Goal: Task Accomplishment & Management: Use online tool/utility

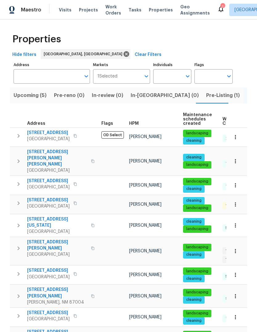
click at [206, 93] on span "Pre-Listing (1)" at bounding box center [223, 95] width 34 height 9
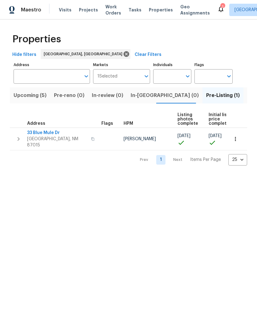
click at [38, 130] on span "33 Blue Mule Dr" at bounding box center [57, 133] width 60 height 6
click at [218, 12] on icon at bounding box center [221, 8] width 7 height 7
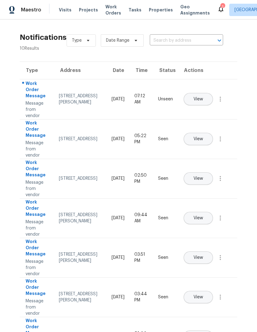
click at [206, 93] on button "View" at bounding box center [198, 99] width 29 height 12
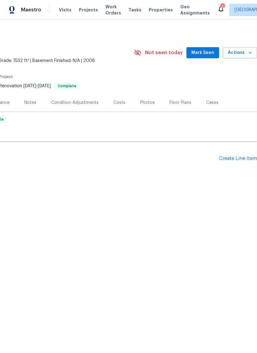
scroll to position [0, 91]
click at [206, 53] on span "Mark Seen" at bounding box center [203, 53] width 23 height 8
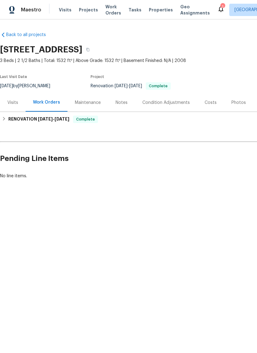
scroll to position [0, 0]
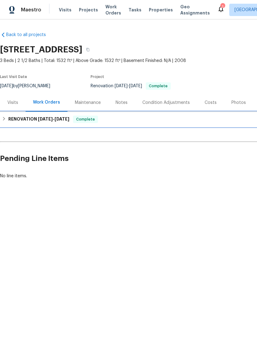
click at [20, 116] on h6 "RENOVATION 8/5/25 - 8/23/25" at bounding box center [38, 119] width 61 height 7
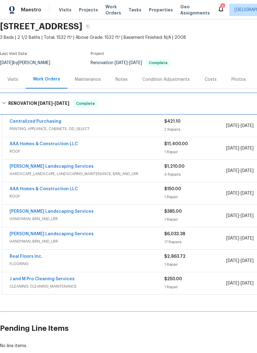
scroll to position [23, 0]
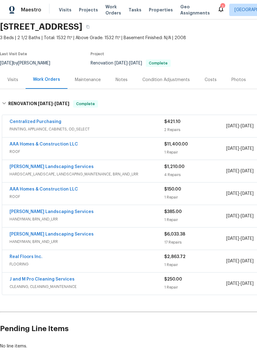
click at [232, 83] on div "Photos" at bounding box center [239, 80] width 15 height 6
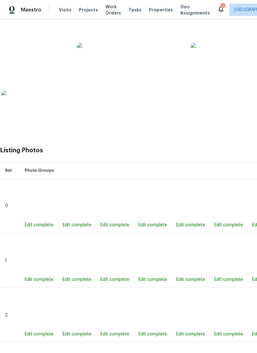
scroll to position [199, 0]
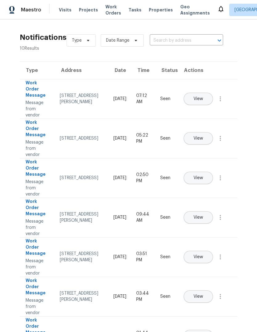
click at [107, 10] on span "Work Orders" at bounding box center [114, 10] width 16 height 12
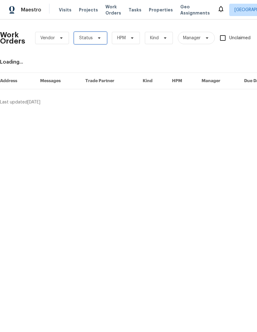
click at [97, 36] on icon at bounding box center [99, 37] width 5 height 5
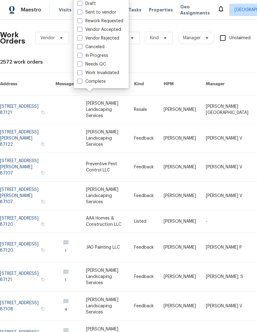
click at [89, 62] on label "Needs QC" at bounding box center [91, 64] width 29 height 6
click at [81, 62] on input "Needs QC" at bounding box center [79, 63] width 4 height 4
checkbox input "true"
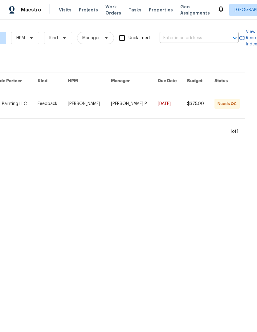
scroll to position [0, 109]
click at [38, 98] on link at bounding box center [15, 103] width 45 height 29
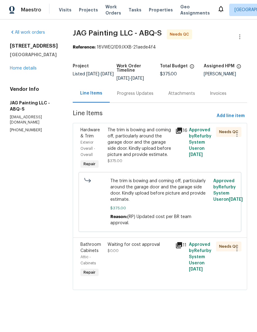
click at [123, 93] on div "Progress Updates" at bounding box center [135, 93] width 36 height 6
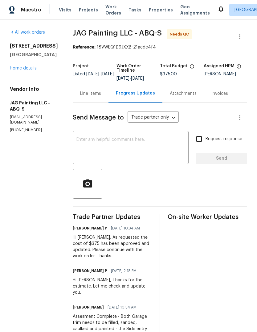
click at [83, 95] on div "Line Items" at bounding box center [90, 93] width 21 height 6
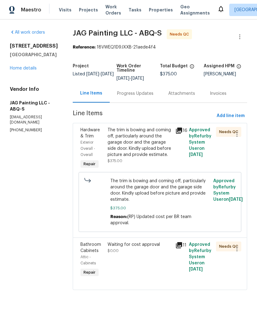
click at [136, 146] on div "The trim is bowing and coming off, particularly around the garage door and the …" at bounding box center [140, 142] width 64 height 31
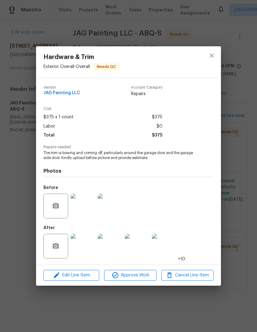
click at [78, 246] on img at bounding box center [83, 246] width 25 height 25
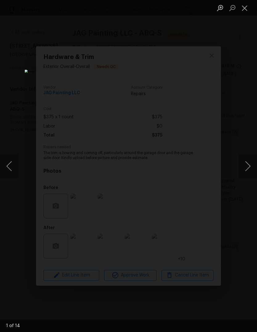
click at [248, 166] on button "Next image" at bounding box center [248, 166] width 19 height 25
click at [249, 167] on button "Next image" at bounding box center [248, 166] width 19 height 25
click at [248, 168] on button "Next image" at bounding box center [248, 166] width 19 height 25
click at [249, 166] on button "Next image" at bounding box center [248, 166] width 19 height 25
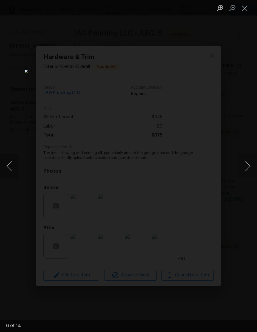
click at [250, 168] on button "Next image" at bounding box center [248, 166] width 19 height 25
click at [12, 163] on button "Previous image" at bounding box center [9, 166] width 19 height 25
click at [250, 167] on button "Next image" at bounding box center [248, 166] width 19 height 25
click at [248, 164] on button "Next image" at bounding box center [248, 166] width 19 height 25
click at [248, 165] on button "Next image" at bounding box center [248, 166] width 19 height 25
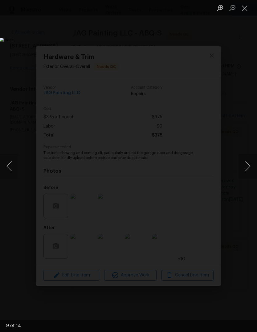
click at [249, 170] on button "Next image" at bounding box center [248, 166] width 19 height 25
click at [248, 170] on button "Next image" at bounding box center [248, 166] width 19 height 25
click at [242, 10] on button "Close lightbox" at bounding box center [245, 7] width 12 height 11
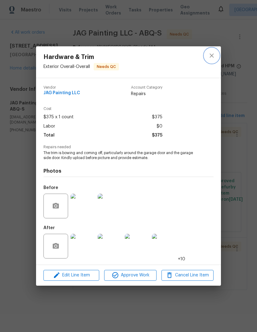
click at [215, 56] on icon "close" at bounding box center [211, 55] width 7 height 7
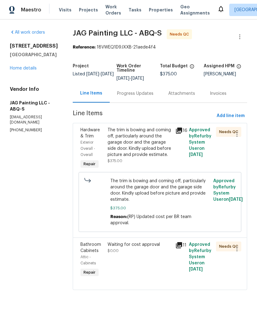
click at [133, 96] on div "Progress Updates" at bounding box center [135, 93] width 36 height 6
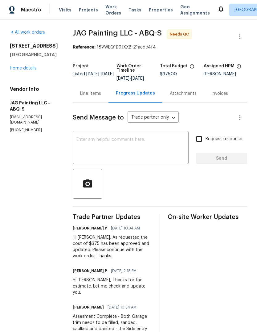
click at [157, 9] on span "Properties" at bounding box center [161, 10] width 24 height 6
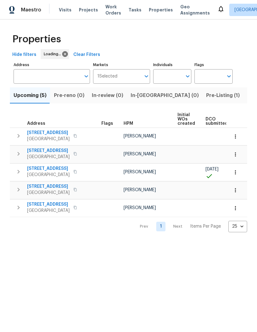
click at [248, 98] on span "Listed (28)" at bounding box center [261, 95] width 27 height 9
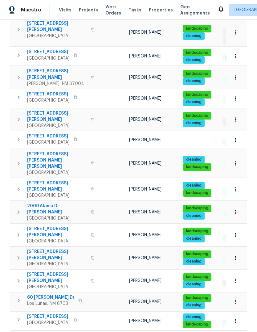
scroll to position [219, 0]
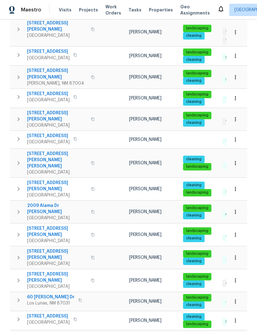
click at [54, 246] on td "7001 Edwina Ave NE Albuquerque, NM 87110" at bounding box center [54, 257] width 89 height 22
click at [49, 246] on td "7001 Edwina Ave NE Albuquerque, NM 87110" at bounding box center [54, 257] width 89 height 22
click at [46, 248] on span "7001 Edwina Ave NE" at bounding box center [57, 254] width 60 height 12
click at [152, 9] on span "Properties" at bounding box center [161, 10] width 24 height 6
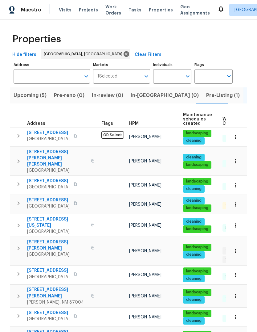
click at [23, 98] on span "Upcoming (5)" at bounding box center [30, 95] width 33 height 9
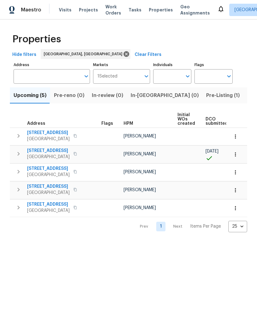
click at [59, 7] on span "Visits" at bounding box center [65, 10] width 13 height 6
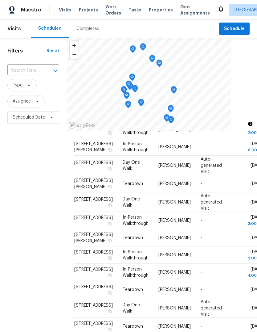
scroll to position [113, 0]
click at [0, 0] on icon at bounding box center [0, 0] width 0 height 0
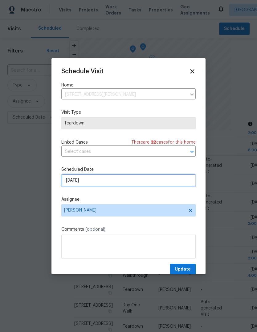
click at [94, 181] on input "9/7/2025" at bounding box center [128, 180] width 135 height 12
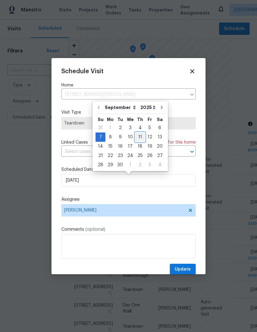
click at [139, 136] on div "11" at bounding box center [140, 137] width 10 height 9
type input "9/11/2025"
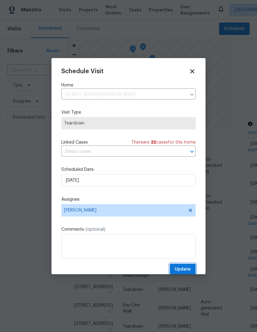
click at [181, 268] on span "Update" at bounding box center [183, 269] width 16 height 8
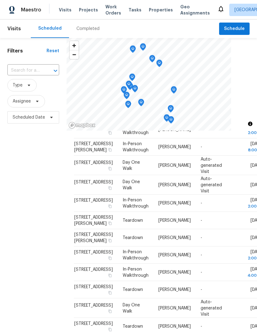
click at [154, 10] on span "Properties" at bounding box center [161, 10] width 24 height 6
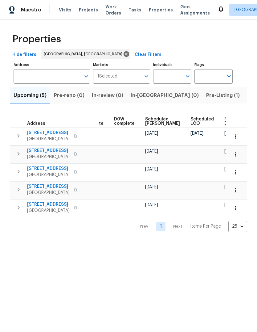
scroll to position [0, 155]
click at [248, 95] on span "Listed (28)" at bounding box center [261, 95] width 27 height 9
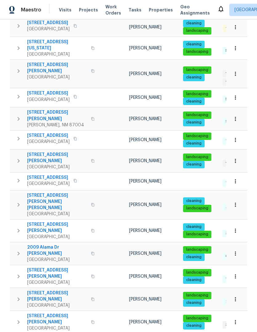
scroll to position [178, 0]
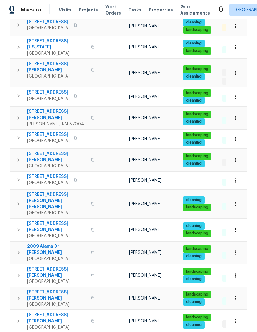
click at [17, 249] on icon "button" at bounding box center [18, 252] width 7 height 7
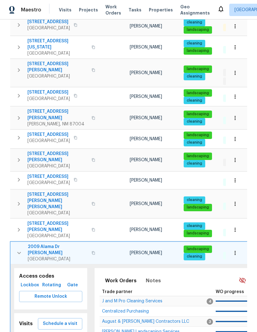
click at [53, 320] on span "Schedule a visit" at bounding box center [60, 324] width 35 height 8
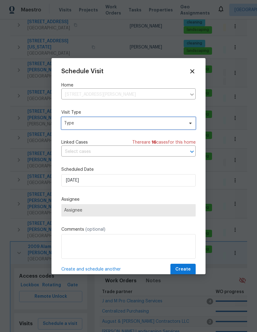
click at [69, 122] on span "Type" at bounding box center [124, 123] width 120 height 6
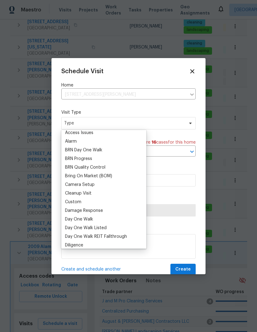
scroll to position [29, 0]
click at [72, 202] on div "Custom" at bounding box center [73, 201] width 16 height 6
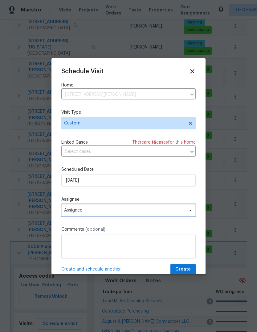
click at [70, 213] on span "Assignee" at bounding box center [124, 210] width 121 height 5
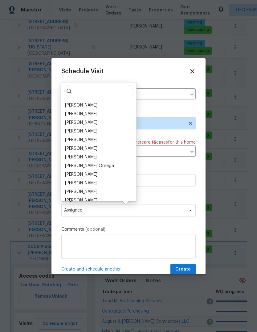
click at [72, 102] on div "[PERSON_NAME]" at bounding box center [81, 105] width 32 height 6
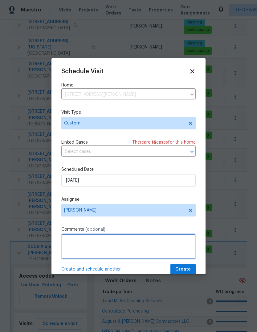
click at [65, 237] on textarea at bounding box center [128, 246] width 135 height 25
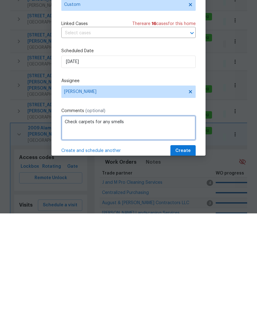
type textarea "Check carpets for any smells"
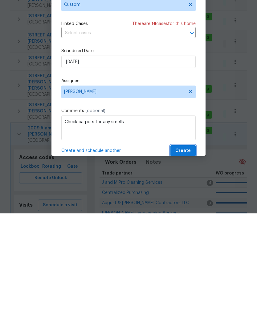
click at [189, 265] on span "Create" at bounding box center [183, 269] width 15 height 8
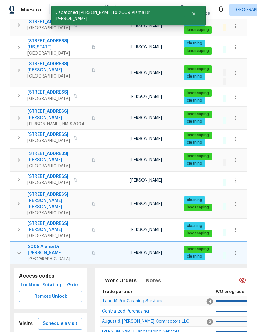
click at [18, 249] on icon "button" at bounding box center [18, 252] width 7 height 7
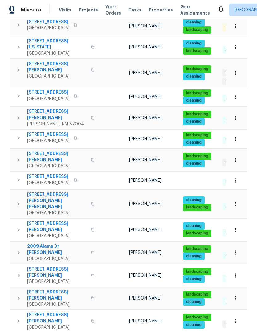
click at [41, 89] on span "5736 Irving Blvd NW" at bounding box center [48, 92] width 43 height 6
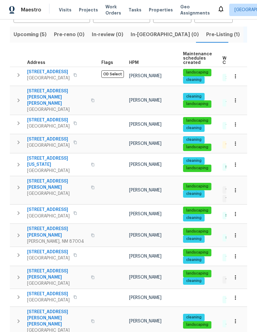
scroll to position [0, 0]
click at [42, 136] on span "5009 Ian Ave NW" at bounding box center [48, 139] width 43 height 6
click at [14, 136] on button "button" at bounding box center [18, 142] width 12 height 12
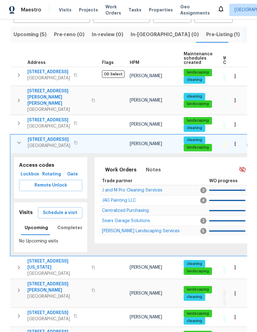
click at [65, 207] on button "Schedule a visit" at bounding box center [60, 212] width 44 height 11
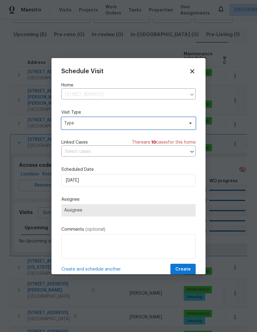
click at [142, 121] on span "Type" at bounding box center [124, 123] width 120 height 6
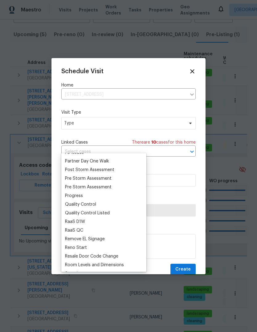
scroll to position [381, 0]
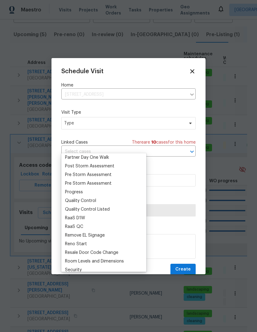
click at [73, 189] on div "Progress" at bounding box center [74, 192] width 18 height 6
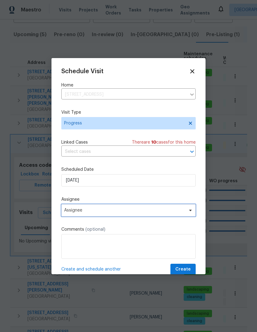
click at [123, 207] on span "Assignee" at bounding box center [128, 210] width 135 height 12
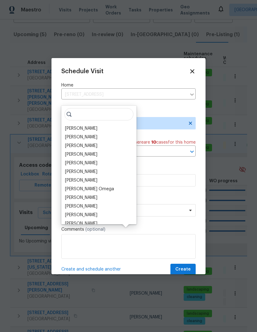
click at [100, 124] on div "[PERSON_NAME]" at bounding box center [99, 128] width 72 height 9
click at [104, 124] on div "[PERSON_NAME]" at bounding box center [99, 128] width 72 height 9
click at [71, 125] on div "[PERSON_NAME]" at bounding box center [81, 128] width 32 height 6
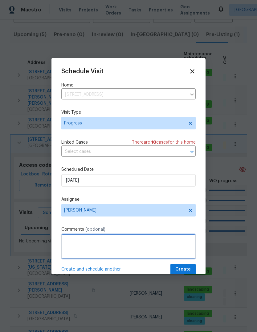
click at [85, 242] on textarea at bounding box center [128, 246] width 135 height 25
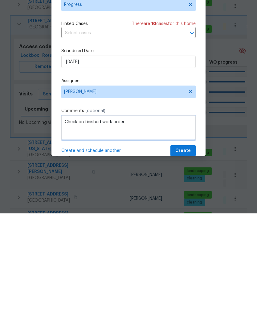
type textarea "Check on finished work order"
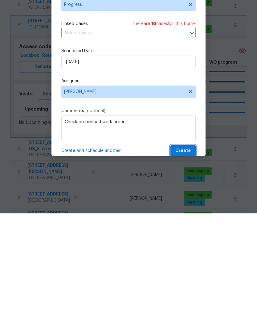
click at [187, 265] on span "Create" at bounding box center [183, 269] width 15 height 8
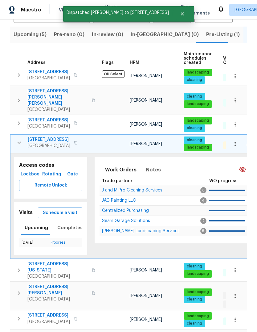
click at [23, 136] on button "button" at bounding box center [19, 142] width 12 height 12
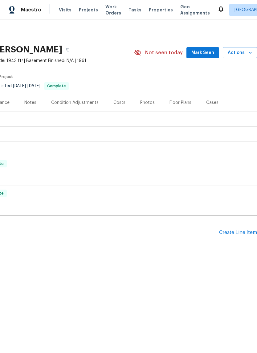
scroll to position [0, 91]
click at [214, 52] on span "Mark Seen" at bounding box center [203, 53] width 23 height 8
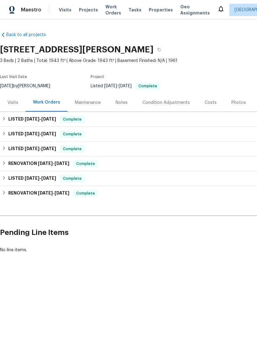
scroll to position [0, 0]
click at [22, 117] on h6 "LISTED 8/20/25 - 8/22/25" at bounding box center [32, 119] width 48 height 7
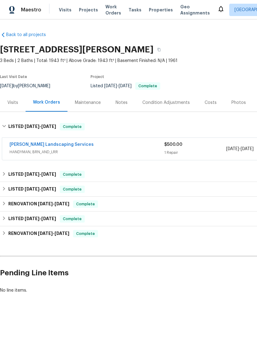
click at [52, 145] on link "[PERSON_NAME] Landscaping Services" at bounding box center [52, 145] width 84 height 4
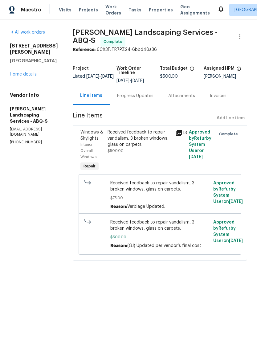
click at [160, 170] on div "Received feedback to repair vandalism, 3 broken windows, glass on carpets. $500…" at bounding box center [140, 150] width 68 height 47
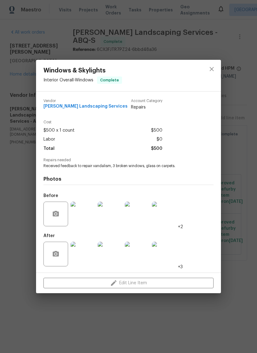
click at [84, 256] on img at bounding box center [83, 254] width 25 height 25
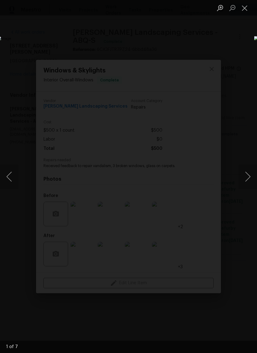
click at [246, 177] on button "Next image" at bounding box center [248, 177] width 19 height 25
click at [248, 175] on button "Next image" at bounding box center [248, 177] width 19 height 25
click at [251, 177] on button "Next image" at bounding box center [248, 177] width 19 height 25
click at [252, 176] on button "Next image" at bounding box center [248, 177] width 19 height 25
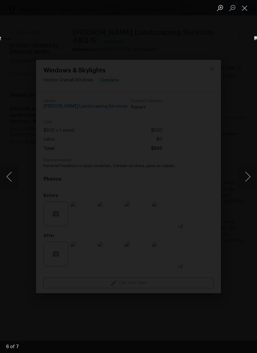
click at [250, 180] on button "Next image" at bounding box center [248, 177] width 19 height 25
click at [250, 178] on button "Next image" at bounding box center [248, 177] width 19 height 25
click at [251, 177] on button "Next image" at bounding box center [248, 177] width 19 height 25
click at [250, 178] on button "Next image" at bounding box center [248, 177] width 19 height 25
click at [246, 7] on button "Close lightbox" at bounding box center [245, 7] width 12 height 11
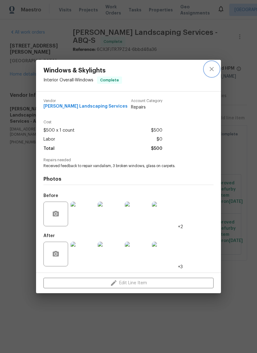
click at [215, 69] on icon "close" at bounding box center [211, 68] width 7 height 7
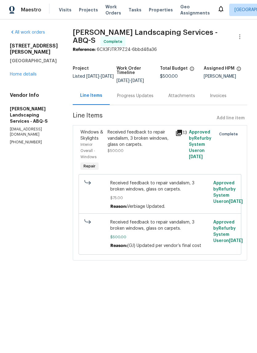
click at [150, 96] on div "Progress Updates" at bounding box center [135, 96] width 51 height 18
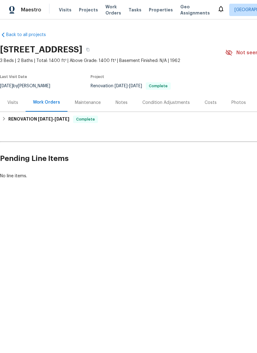
click at [120, 100] on div "Notes" at bounding box center [122, 103] width 12 height 6
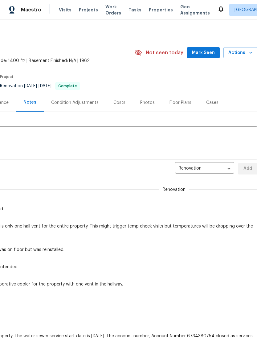
scroll to position [0, 91]
click at [205, 53] on span "Mark Seen" at bounding box center [203, 53] width 23 height 8
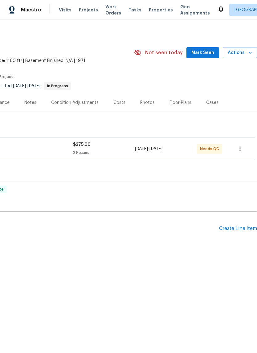
click at [200, 54] on span "Mark Seen" at bounding box center [203, 53] width 23 height 8
